Goal: Entertainment & Leisure: Browse casually

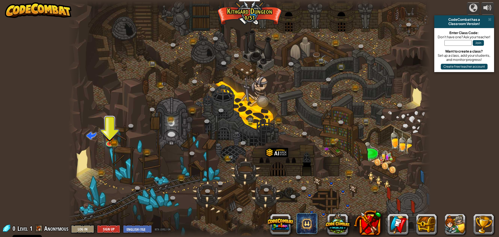
click at [276, 117] on div at bounding box center [249, 118] width 363 height 237
click at [252, 114] on div at bounding box center [249, 118] width 363 height 237
click at [85, 229] on button "Log In" at bounding box center [82, 229] width 23 height 9
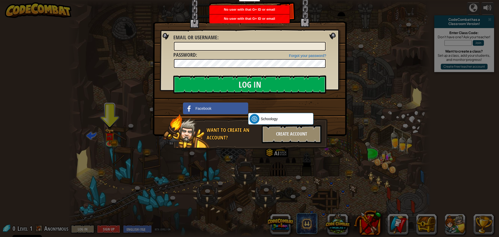
click at [378, 43] on div "Log In Unknown Error Email or Username : Forgot your password? Password : Log I…" at bounding box center [249, 118] width 499 height 237
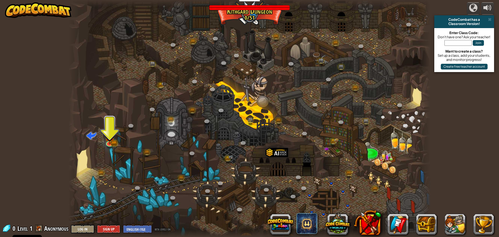
click at [262, 100] on div at bounding box center [249, 118] width 363 height 237
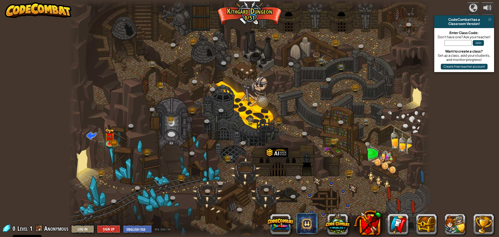
click at [262, 100] on div at bounding box center [249, 118] width 363 height 237
click at [264, 101] on div at bounding box center [249, 118] width 363 height 237
drag, startPoint x: 346, startPoint y: 121, endPoint x: 361, endPoint y: 127, distance: 15.8
click at [368, 129] on div at bounding box center [249, 118] width 363 height 237
drag, startPoint x: 358, startPoint y: 135, endPoint x: 357, endPoint y: 138, distance: 3.8
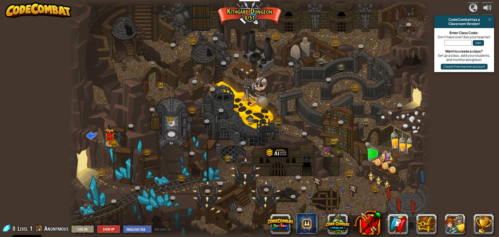
click at [358, 139] on div at bounding box center [249, 118] width 363 height 237
click at [356, 143] on div at bounding box center [249, 118] width 363 height 237
click at [336, 136] on div at bounding box center [249, 118] width 363 height 237
click at [335, 147] on div at bounding box center [249, 118] width 363 height 237
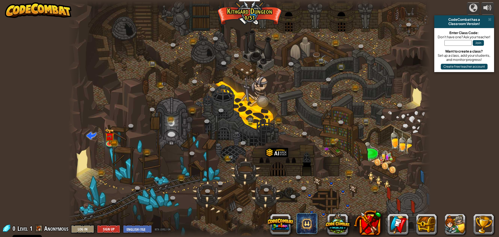
click at [310, 163] on div at bounding box center [249, 118] width 363 height 237
click at [279, 161] on div at bounding box center [277, 161] width 22 height 29
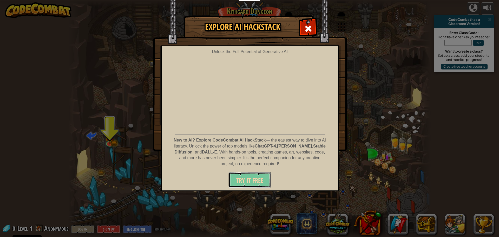
click at [257, 179] on span "Try It Free" at bounding box center [249, 180] width 27 height 8
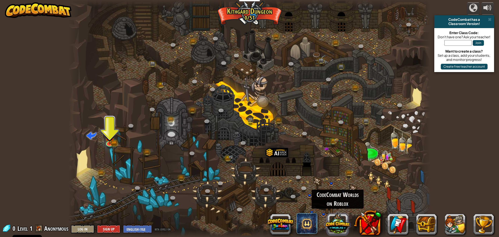
click at [337, 225] on button at bounding box center [337, 223] width 25 height 25
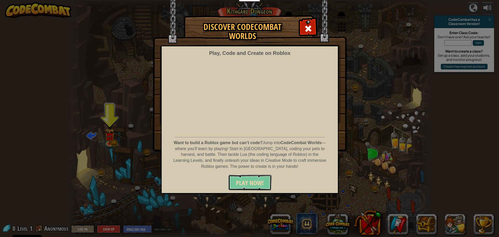
click at [256, 182] on span "PLAY NOW!" at bounding box center [250, 183] width 28 height 8
